Goal: Browse casually: Explore the website without a specific task or goal

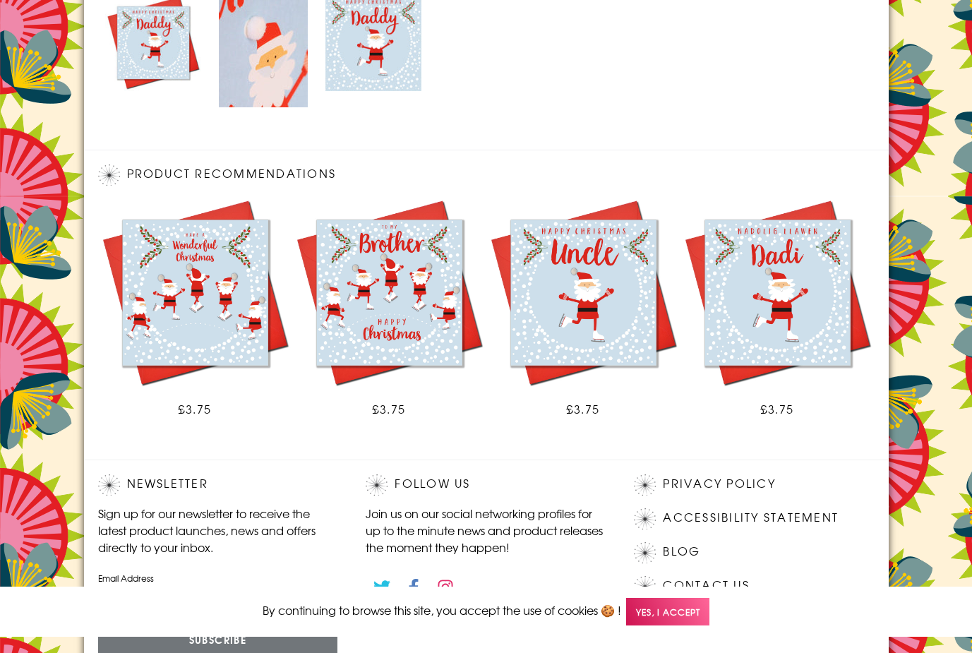
scroll to position [820, 0]
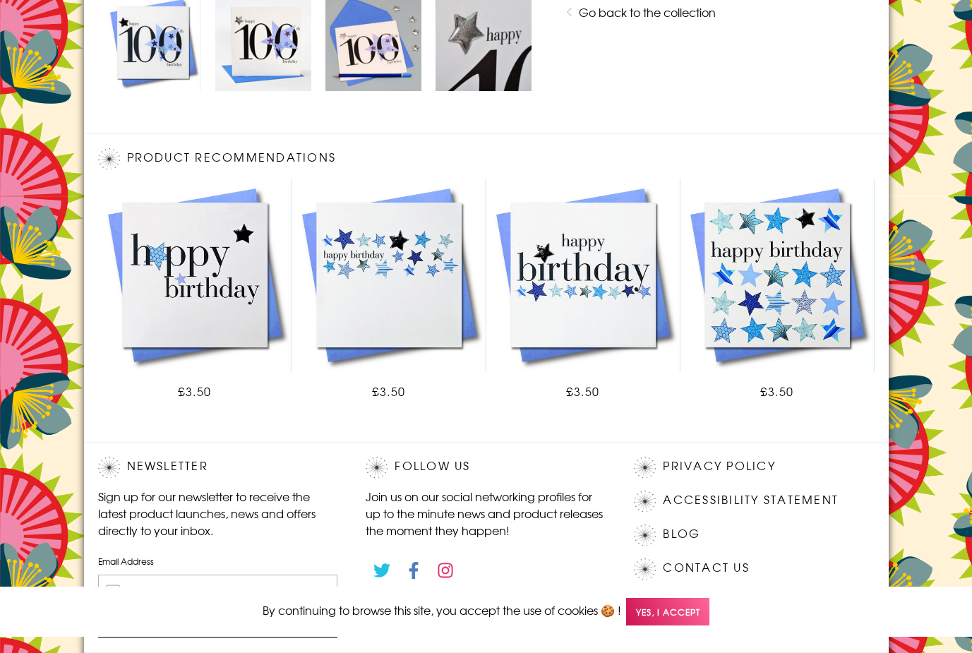
scroll to position [803, 0]
